Goal: Transaction & Acquisition: Purchase product/service

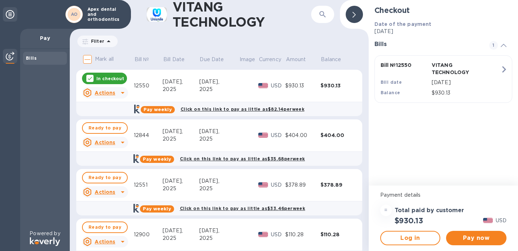
click at [199, 85] on div "[DATE]," at bounding box center [219, 82] width 40 height 8
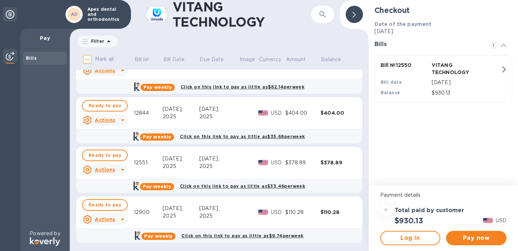
scroll to position [23, 0]
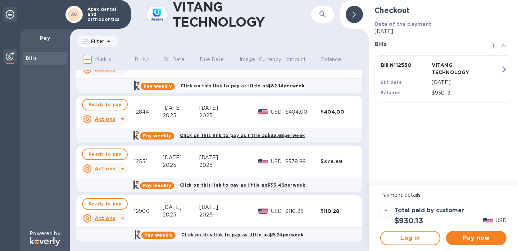
click at [190, 96] on td "[DATE]" at bounding box center [181, 112] width 36 height 32
click at [176, 115] on div "2025" at bounding box center [181, 116] width 36 height 8
click at [108, 108] on span "Ready to pay" at bounding box center [104, 104] width 33 height 9
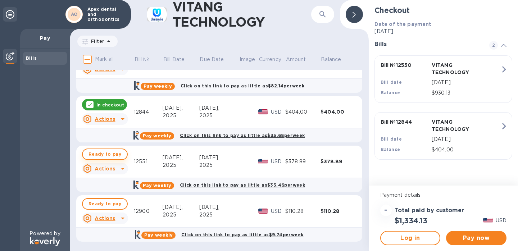
click at [99, 153] on span "Ready to pay" at bounding box center [104, 154] width 33 height 9
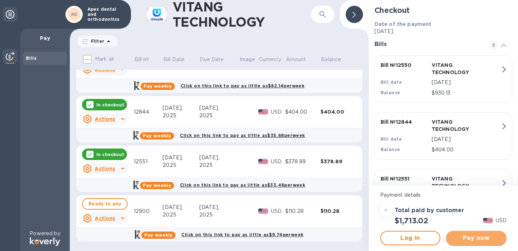
click at [467, 236] on span "Pay now" at bounding box center [476, 238] width 49 height 9
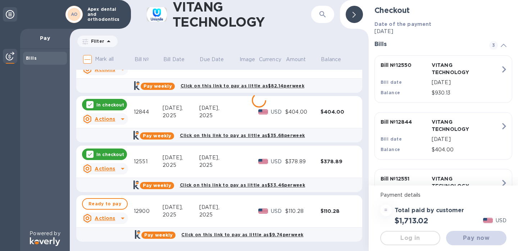
scroll to position [0, 0]
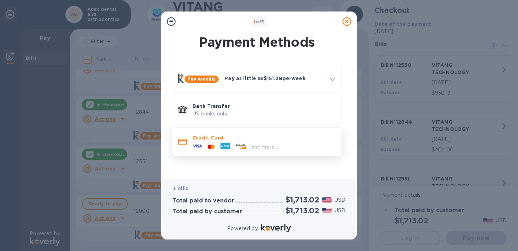
click at [228, 135] on p "Credit Card" at bounding box center [263, 137] width 143 height 7
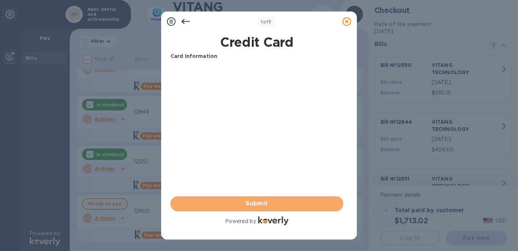
click at [235, 199] on span "Submit" at bounding box center [256, 203] width 161 height 9
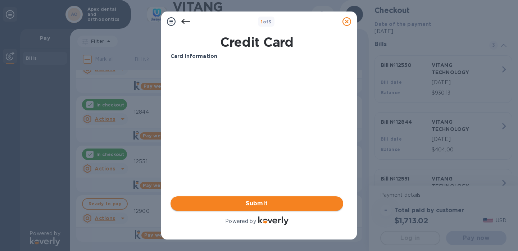
click at [252, 199] on span "Submit" at bounding box center [256, 203] width 161 height 9
click at [228, 205] on span "Submit" at bounding box center [256, 203] width 161 height 9
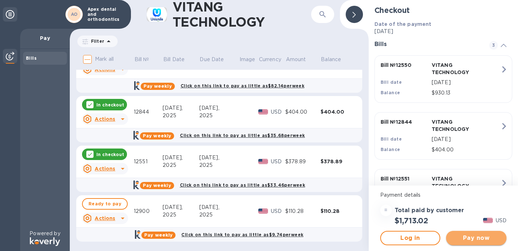
click at [459, 236] on span "Pay now" at bounding box center [476, 238] width 49 height 9
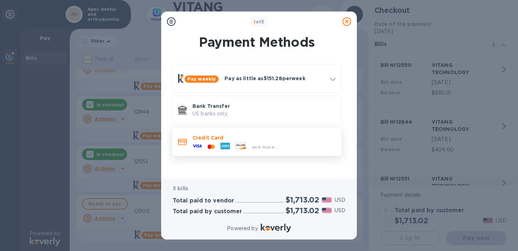
click at [233, 135] on p "Credit Card" at bounding box center [263, 137] width 143 height 7
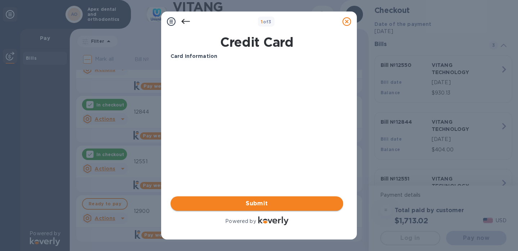
click at [236, 205] on span "Submit" at bounding box center [256, 203] width 161 height 9
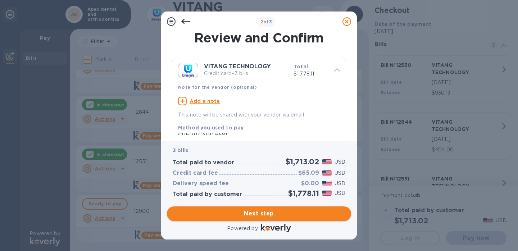
click at [249, 215] on span "Next step" at bounding box center [259, 213] width 173 height 9
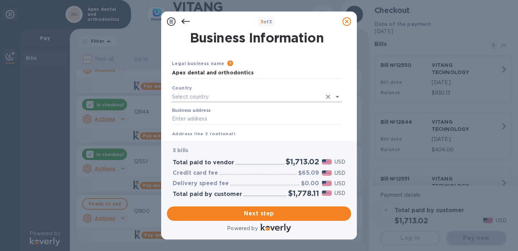
type input "[GEOGRAPHIC_DATA]"
click at [217, 93] on input "[GEOGRAPHIC_DATA]" at bounding box center [252, 96] width 140 height 9
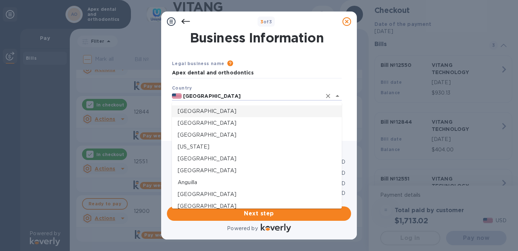
click at [216, 83] on div "Country [GEOGRAPHIC_DATA]" at bounding box center [256, 92] width 175 height 23
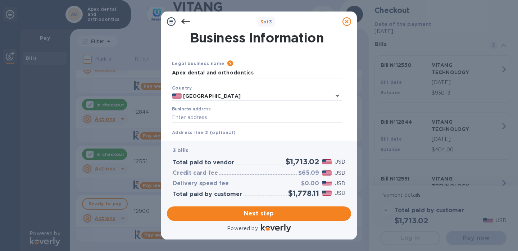
click at [200, 115] on input "Business address" at bounding box center [257, 117] width 170 height 11
type input "2810 roundrock"
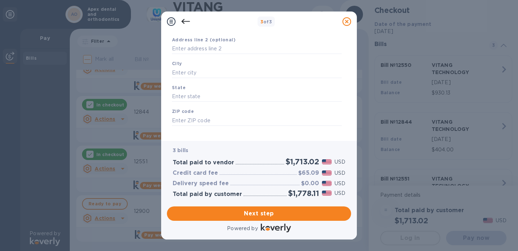
scroll to position [91, 0]
click at [198, 73] on input "text" at bounding box center [257, 74] width 170 height 11
type input "[PERSON_NAME]"
click at [192, 95] on input "text" at bounding box center [257, 98] width 170 height 11
type input "[US_STATE]"
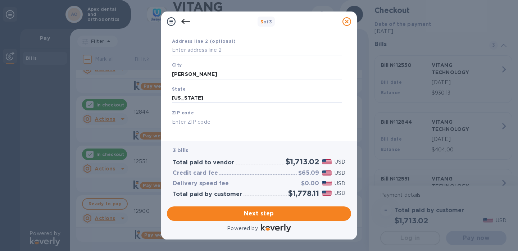
click at [188, 119] on input "text" at bounding box center [257, 121] width 170 height 11
type input "75072"
click at [223, 213] on span "Next step" at bounding box center [259, 213] width 173 height 9
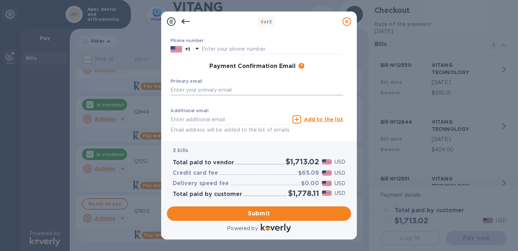
click at [208, 88] on input "text" at bounding box center [256, 89] width 173 height 11
type input "[EMAIL_ADDRESS][DOMAIN_NAME]"
click at [214, 48] on div "Phone number +1" at bounding box center [257, 46] width 178 height 22
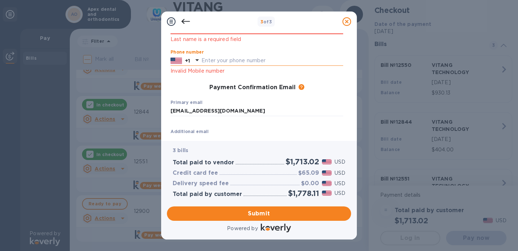
type input "5852819799"
type input "Zhihui"
type input "[PERSON_NAME]"
type input "[EMAIL_ADDRESS][DOMAIN_NAME]"
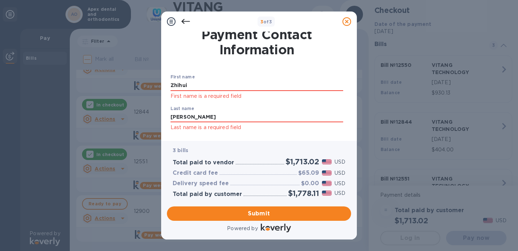
scroll to position [0, 0]
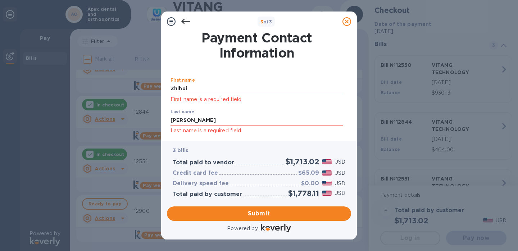
click at [193, 92] on input "Zhihui" at bounding box center [256, 88] width 173 height 11
drag, startPoint x: 194, startPoint y: 90, endPoint x: 150, endPoint y: 89, distance: 44.2
click at [150, 89] on div "3 of 3 Payment Contact Information First name [PERSON_NAME] First name is a req…" at bounding box center [259, 125] width 518 height 251
type input "Zhihui"
click at [186, 128] on p "Last name is a required field" at bounding box center [256, 131] width 173 height 8
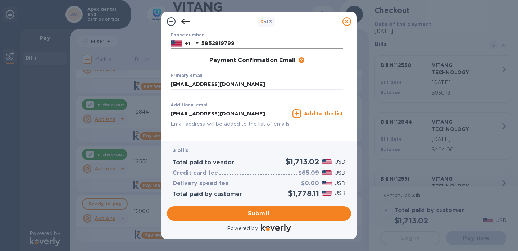
scroll to position [123, 0]
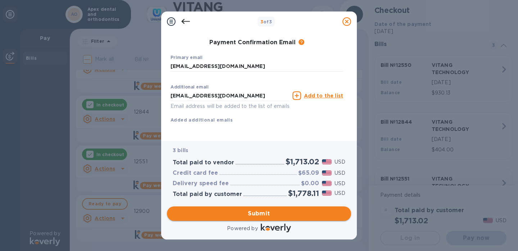
click at [241, 213] on span "Submit" at bounding box center [259, 213] width 173 height 9
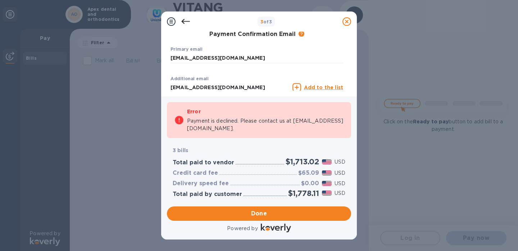
scroll to position [0, 0]
